Goal: Task Accomplishment & Management: Complete application form

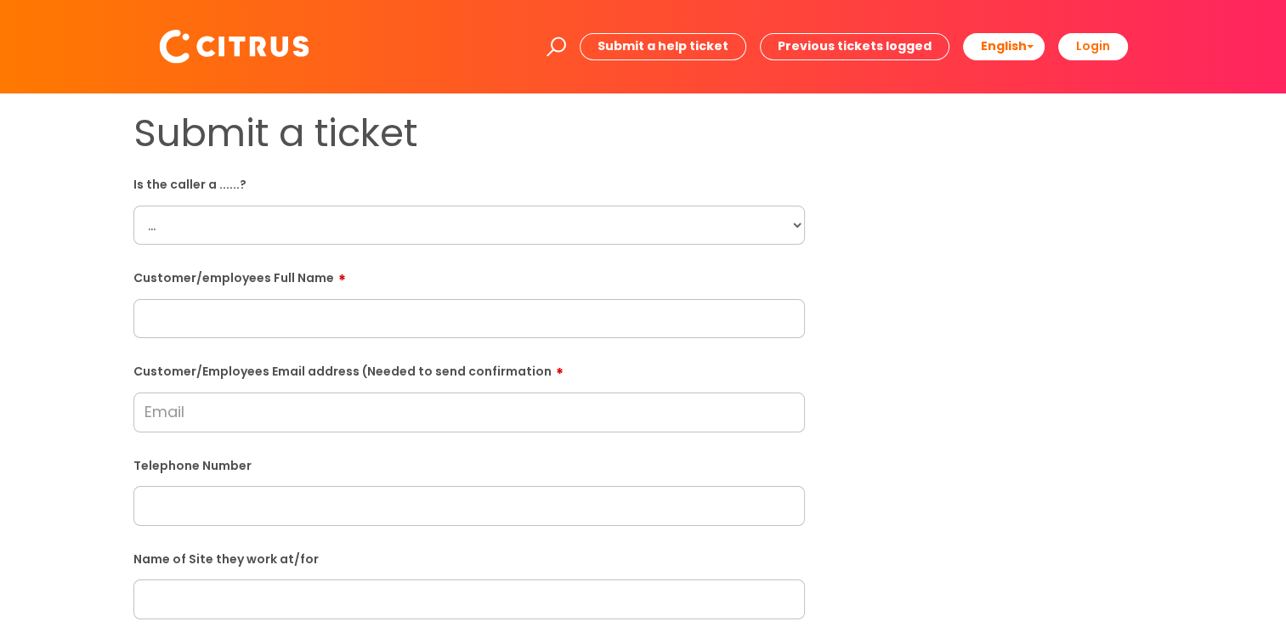
click at [699, 219] on select "... Citrus Customer Citrus Employee Contractor Supplier" at bounding box center [468, 225] width 671 height 39
select select "Citrus Customer"
click at [133, 206] on select "... Citrus Customer Citrus Employee Contractor Supplier" at bounding box center [468, 225] width 671 height 39
click at [475, 323] on input "text" at bounding box center [468, 318] width 671 height 39
click at [223, 315] on input "text" at bounding box center [468, 318] width 671 height 39
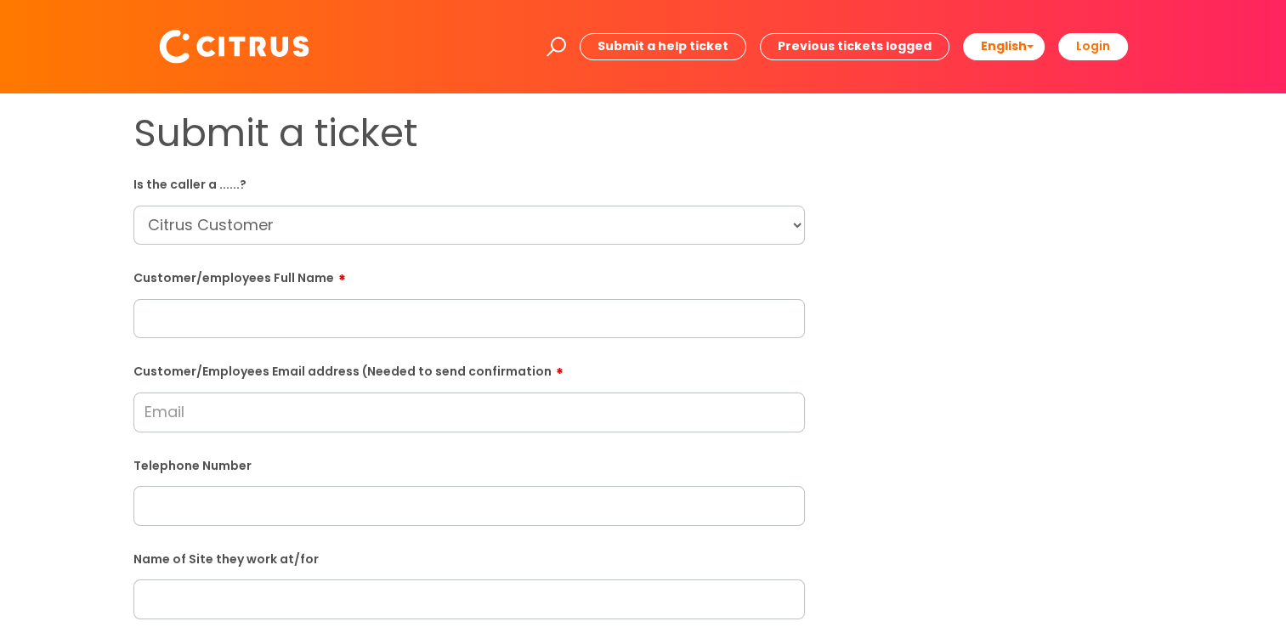
click at [221, 412] on input "Customer/Employees Email address (Needed to send confirmation" at bounding box center [468, 412] width 671 height 39
paste input "c.dawson@chi.ac.uk"
type input "c.dawson@chi.ac.uk"
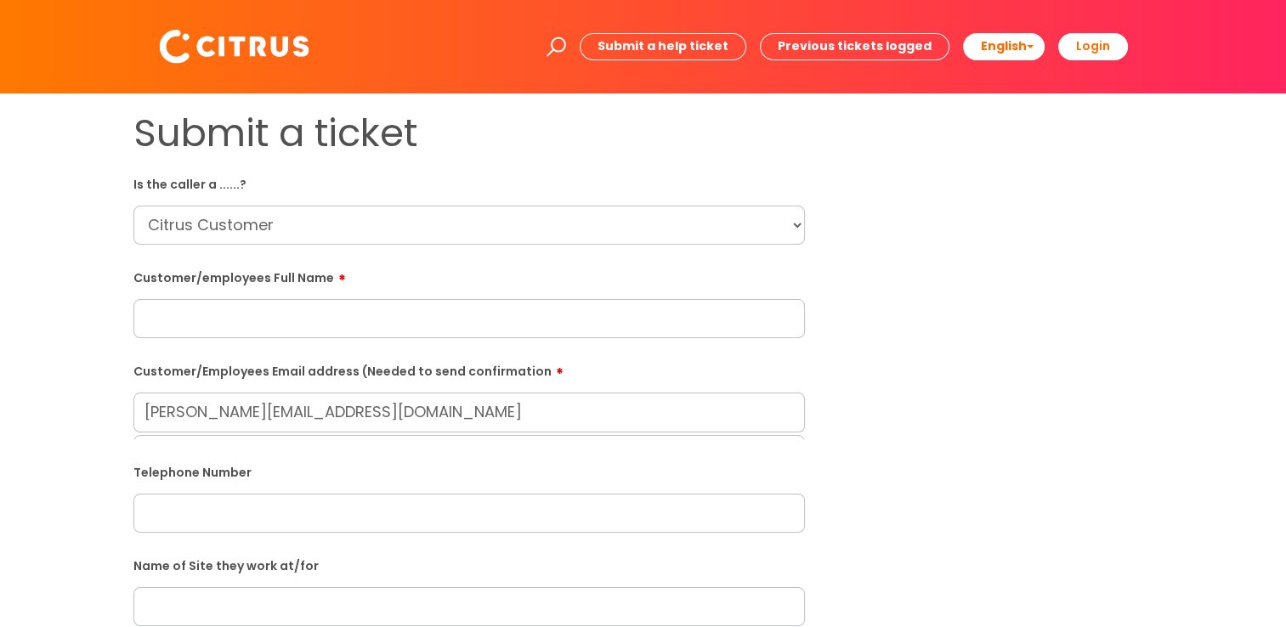
click at [201, 308] on input "text" at bounding box center [468, 318] width 671 height 39
click at [146, 324] on input "text" at bounding box center [468, 318] width 671 height 39
paste input "Christopher Dawson"
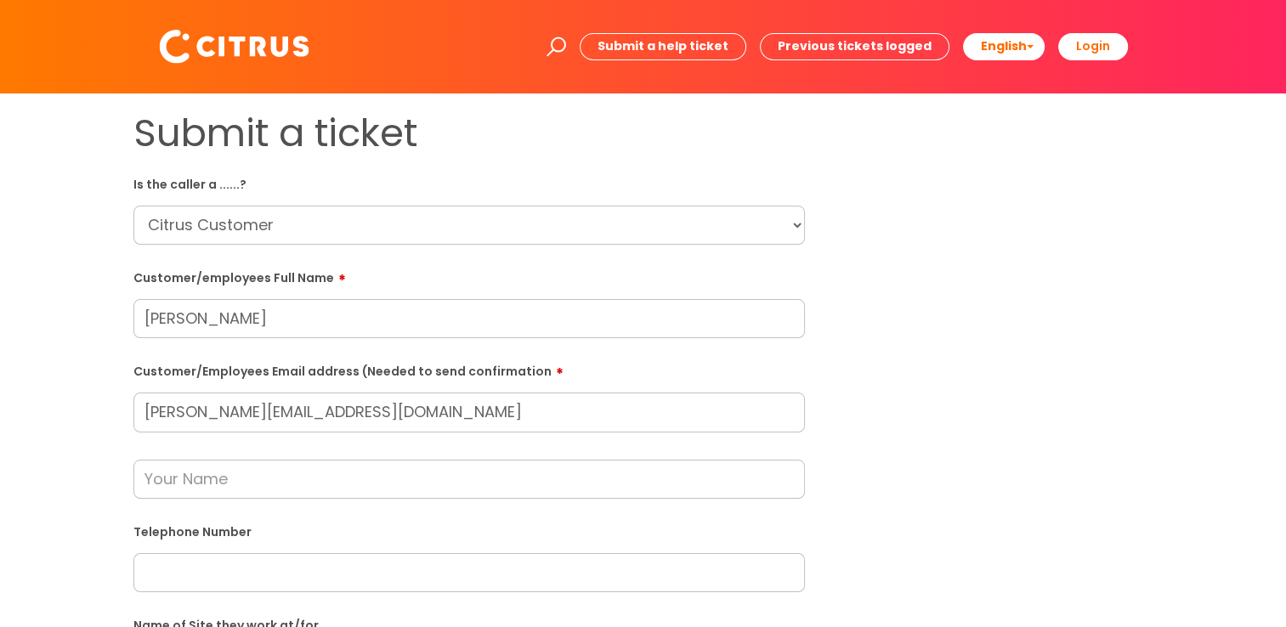
type input "Christopher Dawson"
click at [235, 484] on input "text" at bounding box center [468, 479] width 671 height 39
type input "Moneypenny"
click at [803, 218] on select "... Citrus Customer Citrus Employee Contractor Supplier" at bounding box center [468, 225] width 671 height 39
click at [133, 206] on select "... Citrus Customer Citrus Employee Contractor Supplier" at bounding box center [468, 225] width 671 height 39
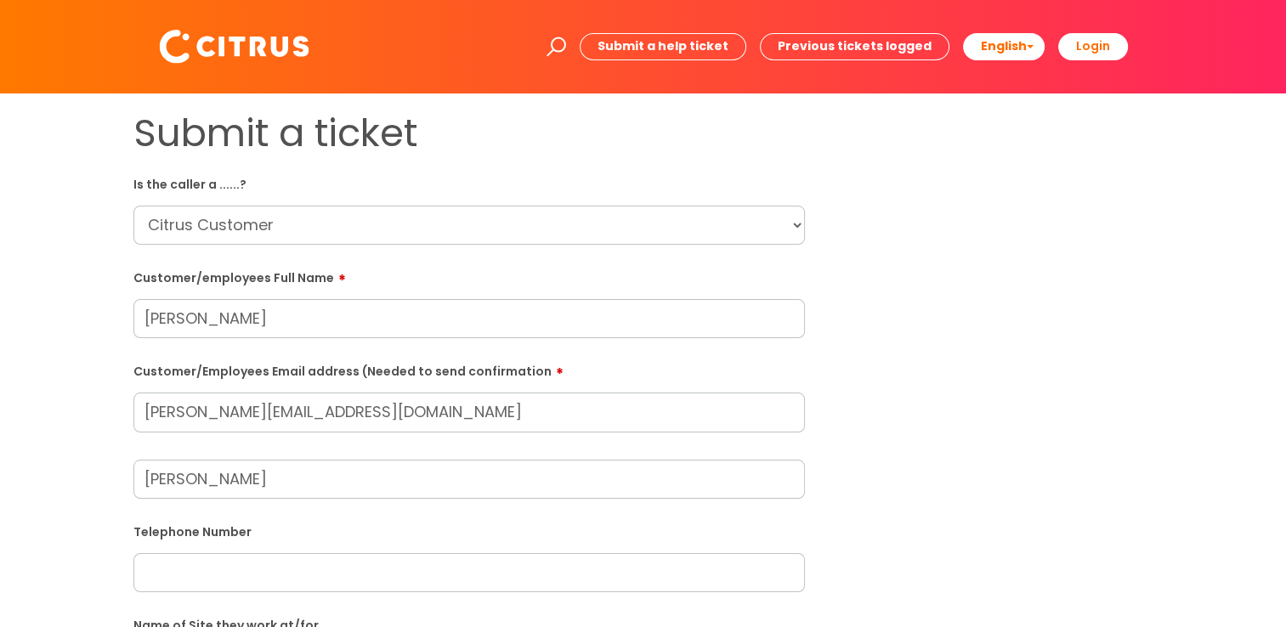
click at [882, 233] on div "Submit a ticket Is the caller a ......? ... Citrus Customer Citrus Employee Con…" at bounding box center [643, 632] width 1045 height 1045
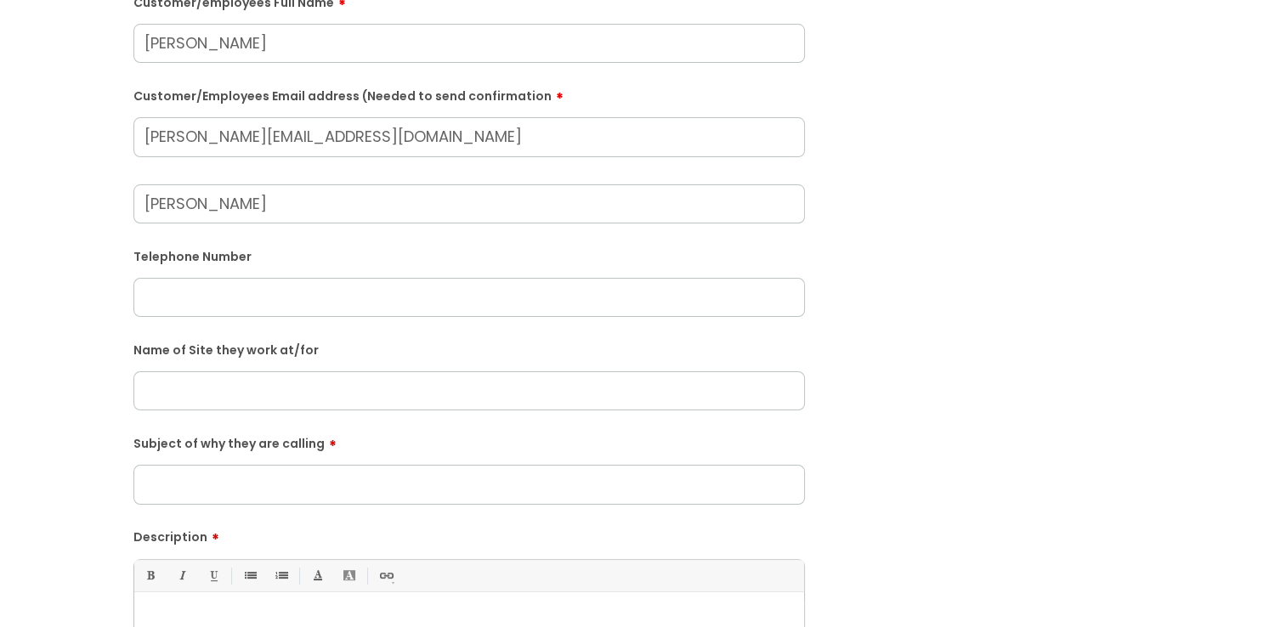
scroll to position [340, 0]
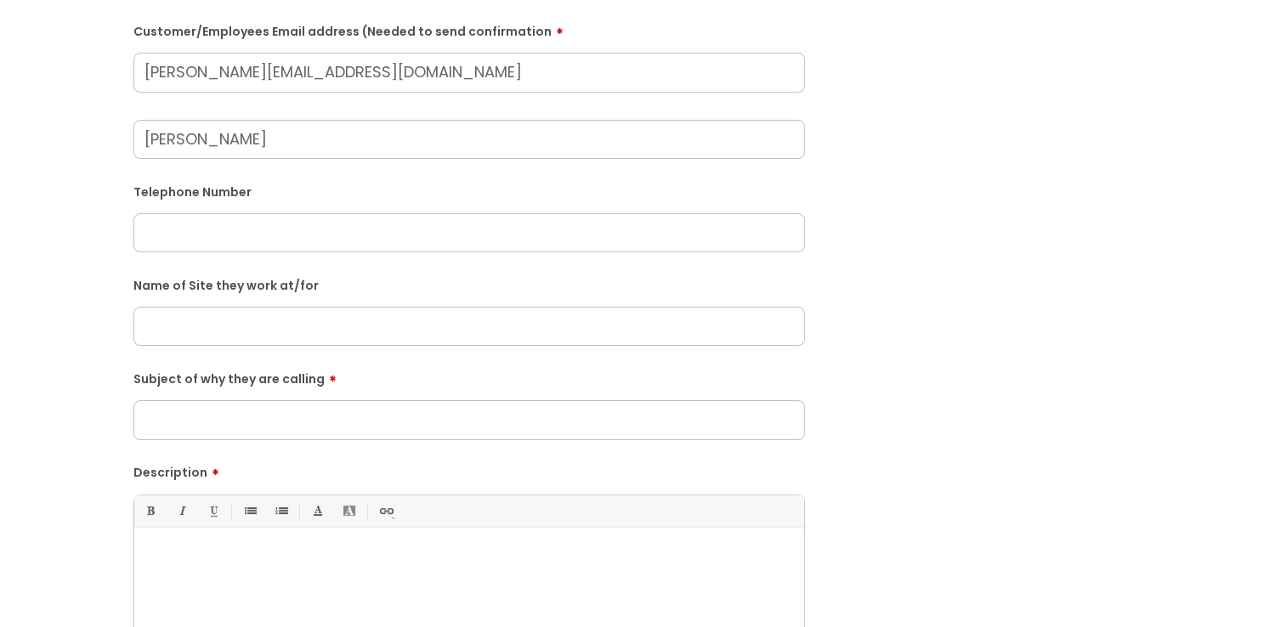
click at [188, 325] on input "text" at bounding box center [468, 326] width 671 height 39
click at [170, 413] on input "Subject of why they are calling" at bounding box center [468, 419] width 671 height 39
type input "Cancel the contract"
click at [169, 331] on input "text" at bounding box center [468, 326] width 671 height 39
click at [211, 236] on input "text" at bounding box center [468, 232] width 671 height 39
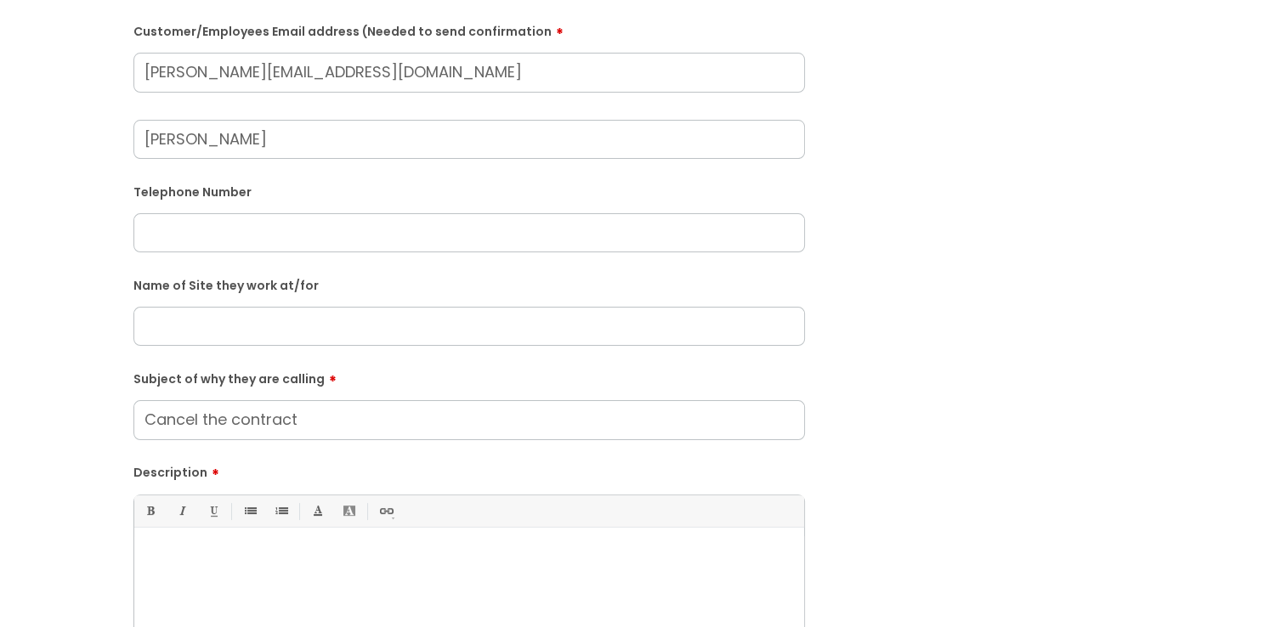
click at [283, 560] on p at bounding box center [469, 556] width 644 height 15
click at [184, 234] on input "text" at bounding box center [468, 232] width 671 height 39
paste input "01243 793484"
type input "01243 793484"
click at [227, 328] on input "text" at bounding box center [468, 326] width 671 height 39
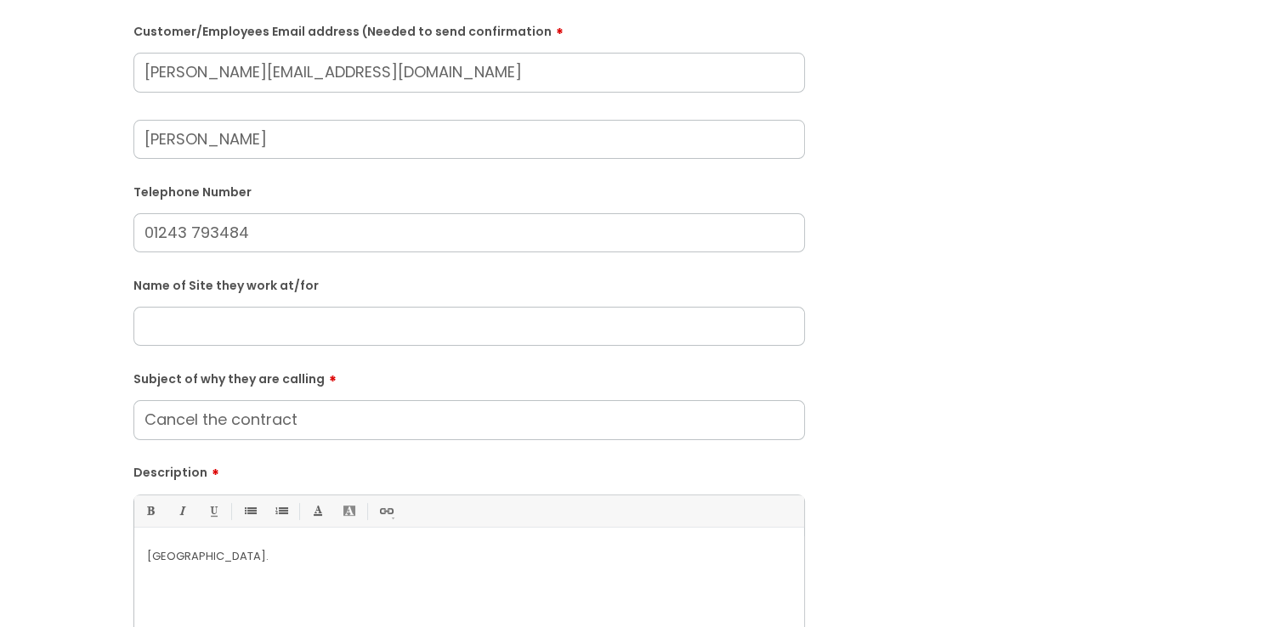
click at [388, 321] on input "text" at bounding box center [468, 326] width 671 height 39
paste input "Newlands Primary Academy"
type input "Newlands Primary Academy"
drag, startPoint x: 370, startPoint y: 563, endPoint x: 367, endPoint y: 541, distance: 22.2
click at [370, 563] on p "Newlands Primary Academy." at bounding box center [469, 556] width 644 height 15
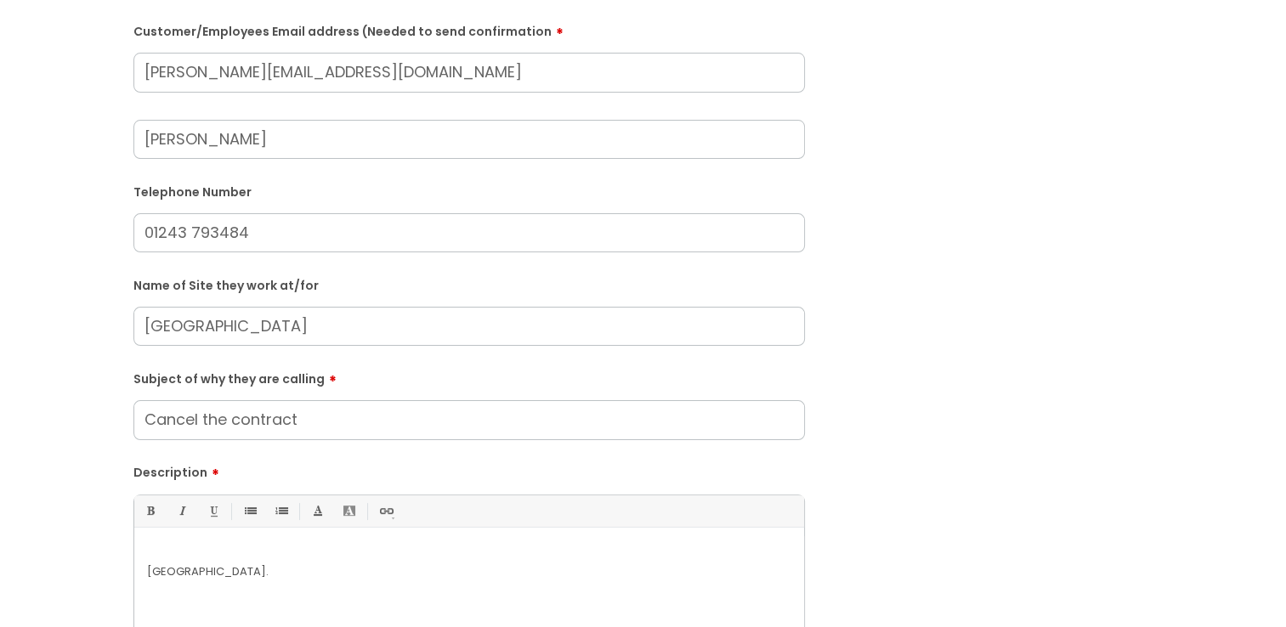
scroll to position [354, 0]
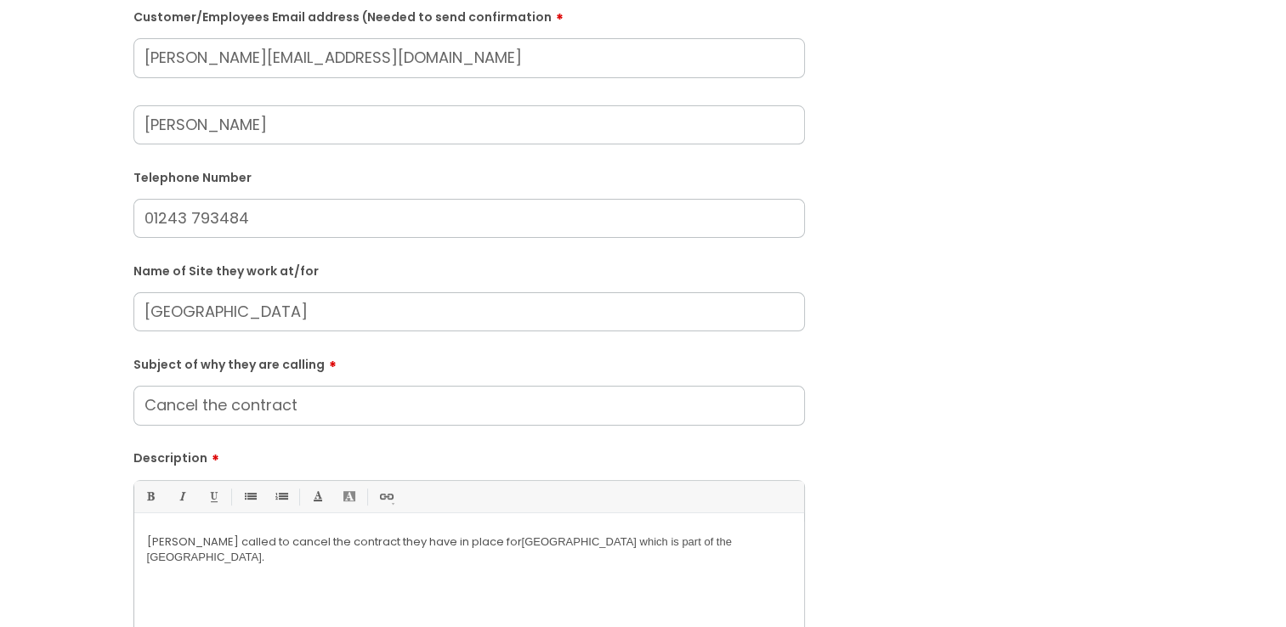
drag, startPoint x: 286, startPoint y: 559, endPoint x: -3, endPoint y: 505, distance: 294.9
copy p "Christopher called to cancel the contract they have in place for Newlands Prima…"
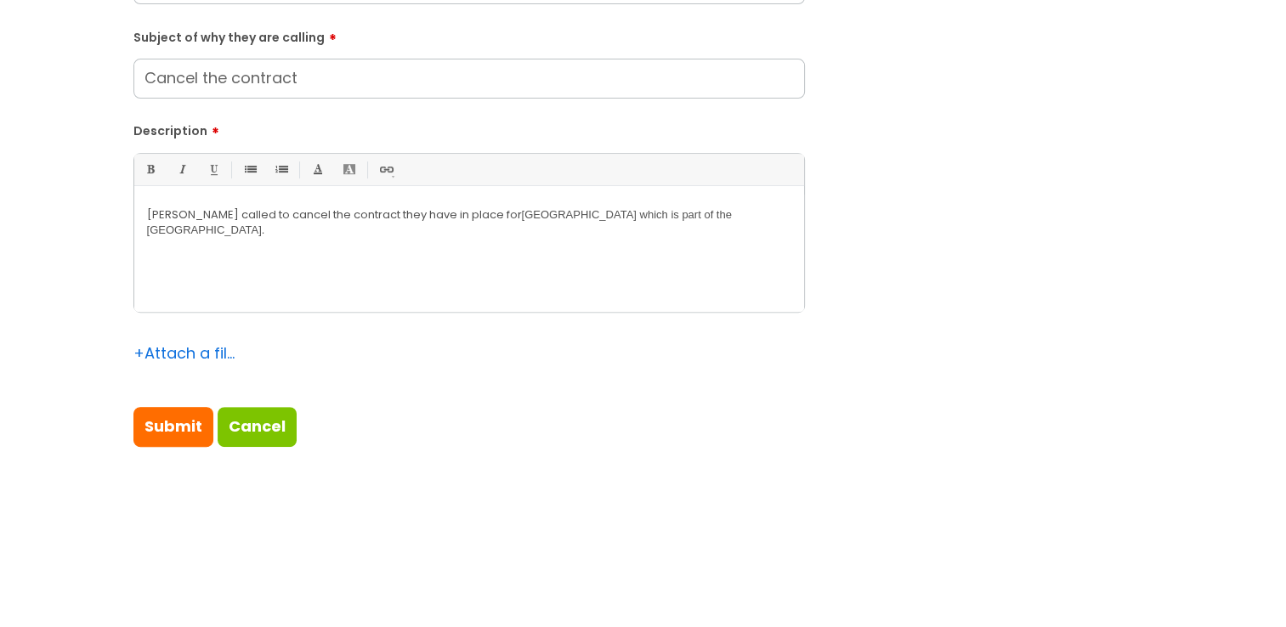
scroll to position [694, 0]
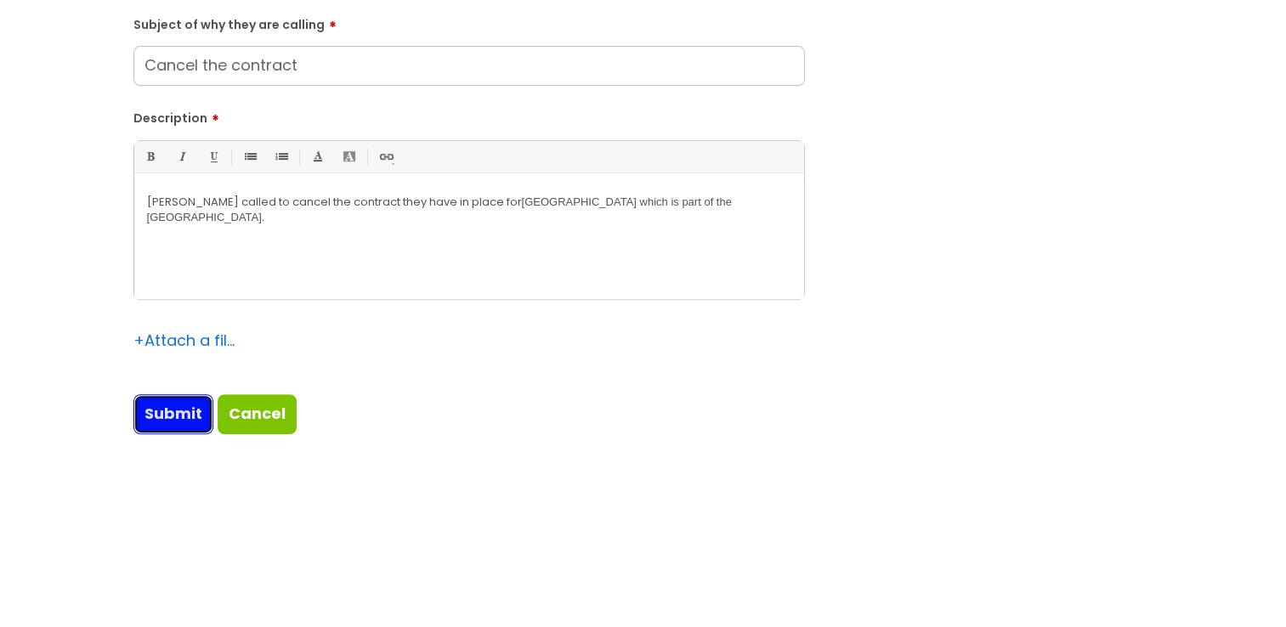
click at [163, 422] on input "Submit" at bounding box center [173, 413] width 80 height 39
type input "Please Wait..."
